Goal: Register for event/course

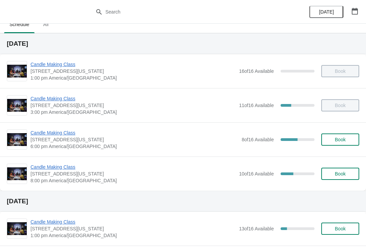
scroll to position [8, 0]
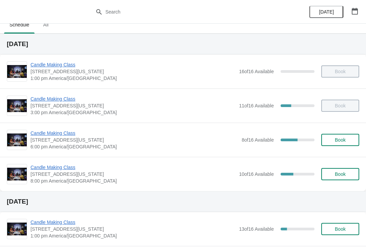
click at [63, 169] on span "Candle Making Class" at bounding box center [132, 167] width 205 height 7
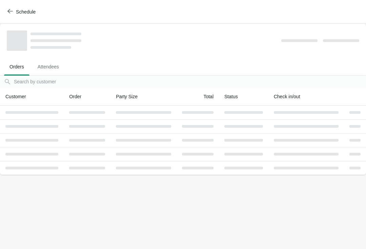
scroll to position [0, 0]
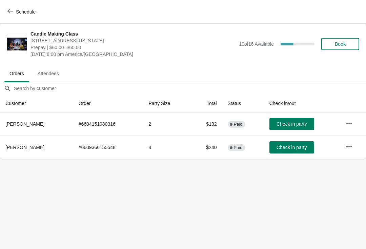
click at [10, 14] on span "button" at bounding box center [9, 11] width 5 height 6
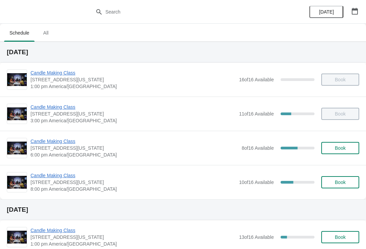
click at [341, 153] on button "Book" at bounding box center [340, 148] width 38 height 12
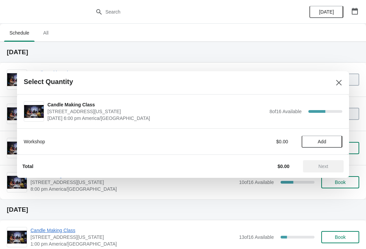
click at [326, 137] on button "Add" at bounding box center [321, 141] width 41 height 12
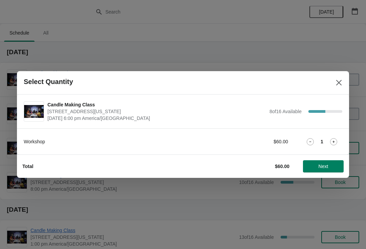
click at [337, 136] on div "Workshop $60.00 1" at bounding box center [183, 141] width 318 height 12
click at [335, 140] on icon at bounding box center [333, 141] width 7 height 7
click at [326, 166] on span "Next" at bounding box center [323, 166] width 10 height 5
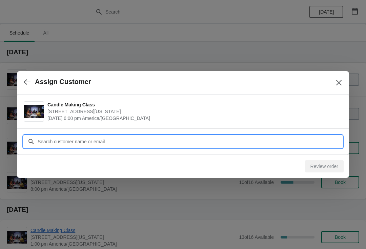
click at [143, 139] on input "Customer" at bounding box center [189, 141] width 305 height 12
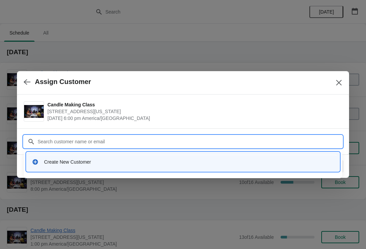
click at [42, 160] on div "Create New Customer" at bounding box center [183, 161] width 302 height 7
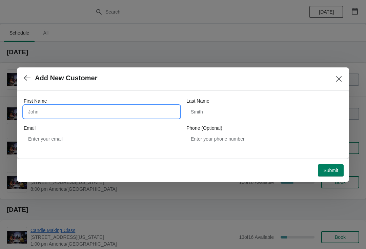
click at [58, 108] on input "First Name" at bounding box center [102, 112] width 156 height 12
type input "[PERSON_NAME]"
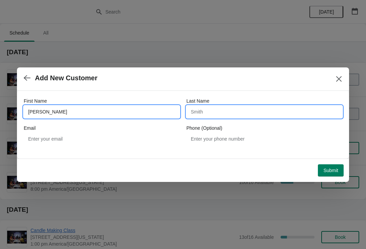
click at [211, 117] on input "Last Name" at bounding box center [264, 112] width 156 height 12
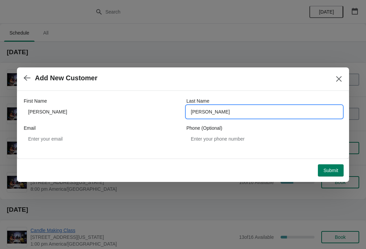
type input "[PERSON_NAME]"
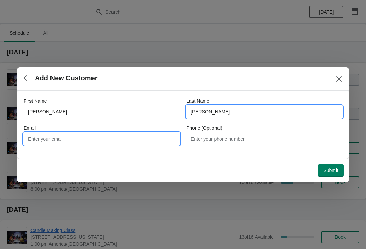
click at [105, 138] on input "Email" at bounding box center [102, 139] width 156 height 12
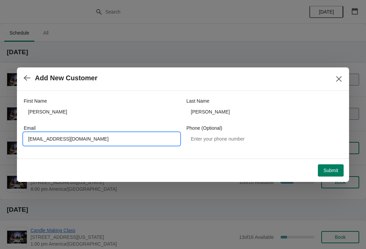
type input "[EMAIL_ADDRESS][DOMAIN_NAME]"
click at [333, 171] on span "Submit" at bounding box center [330, 170] width 15 height 5
